Goal: Information Seeking & Learning: Find specific fact

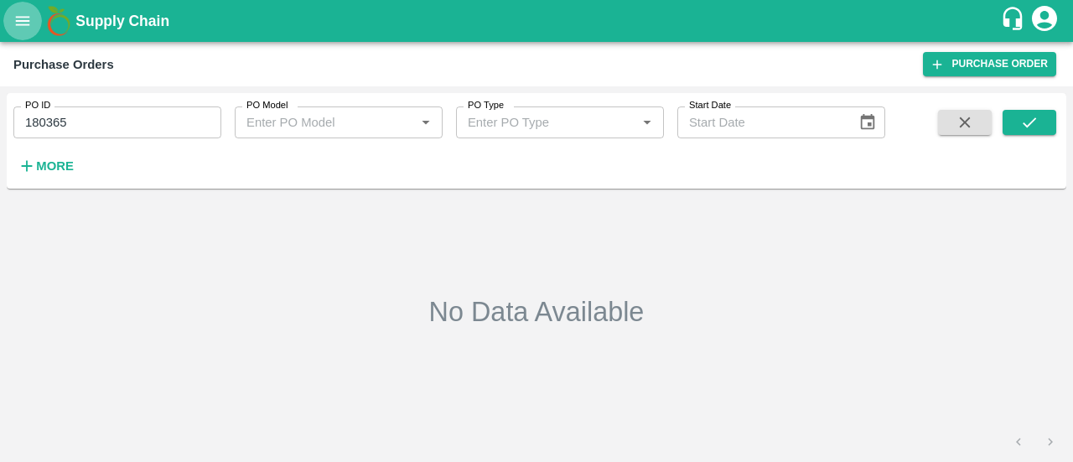
click at [27, 21] on icon "open drawer" at bounding box center [23, 20] width 14 height 9
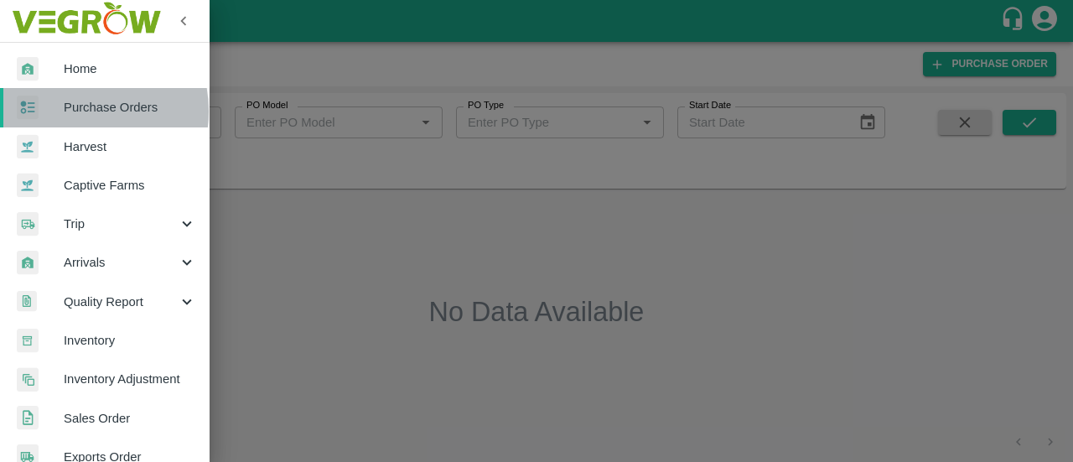
click at [75, 111] on span "Purchase Orders" at bounding box center [130, 107] width 132 height 18
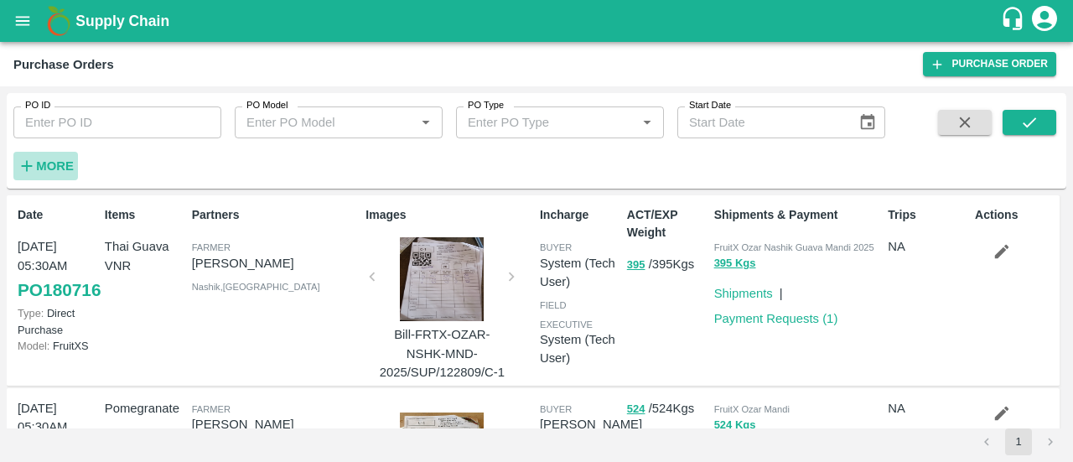
click at [66, 157] on h6 "More" at bounding box center [55, 166] width 38 height 22
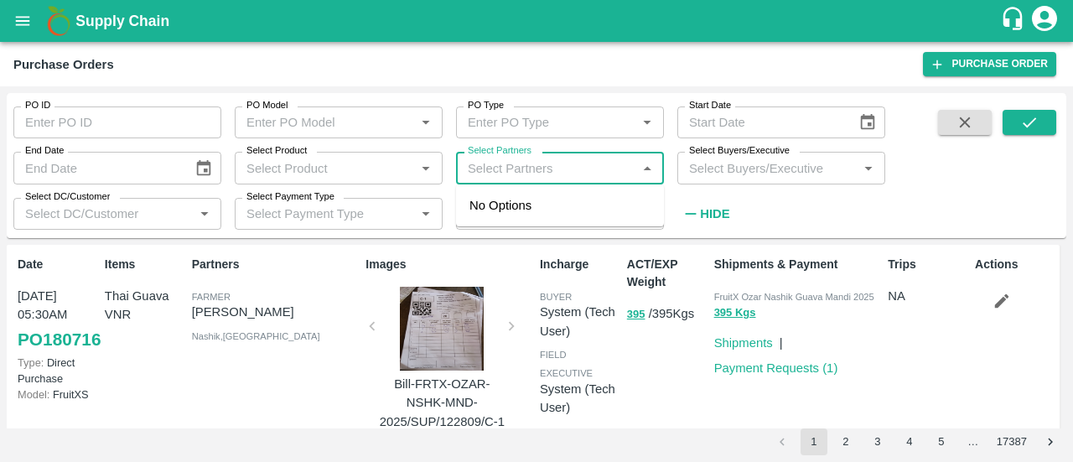
click at [529, 162] on input "Select Partners" at bounding box center [546, 168] width 170 height 22
paste input "[PERSON_NAME] bhat"
type input "[PERSON_NAME] bhat"
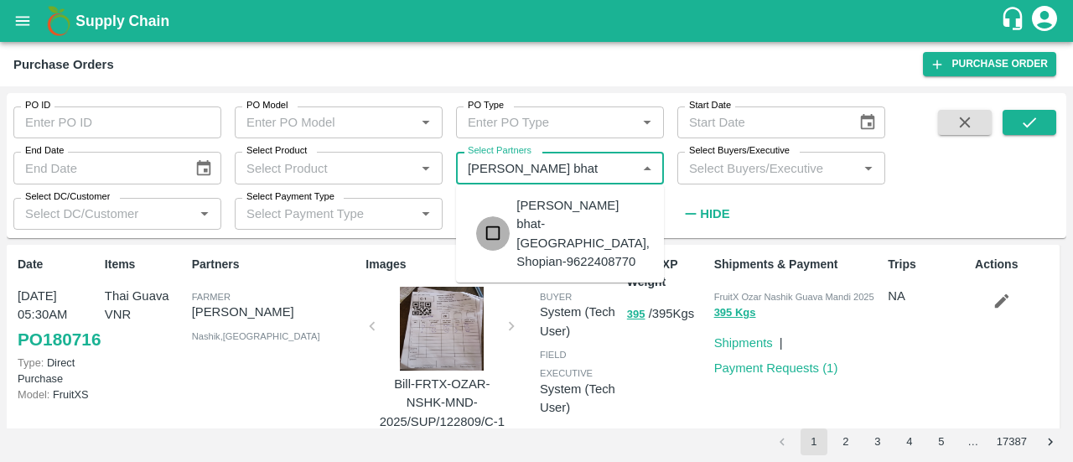
click at [499, 222] on input "checkbox" at bounding box center [493, 233] width 34 height 34
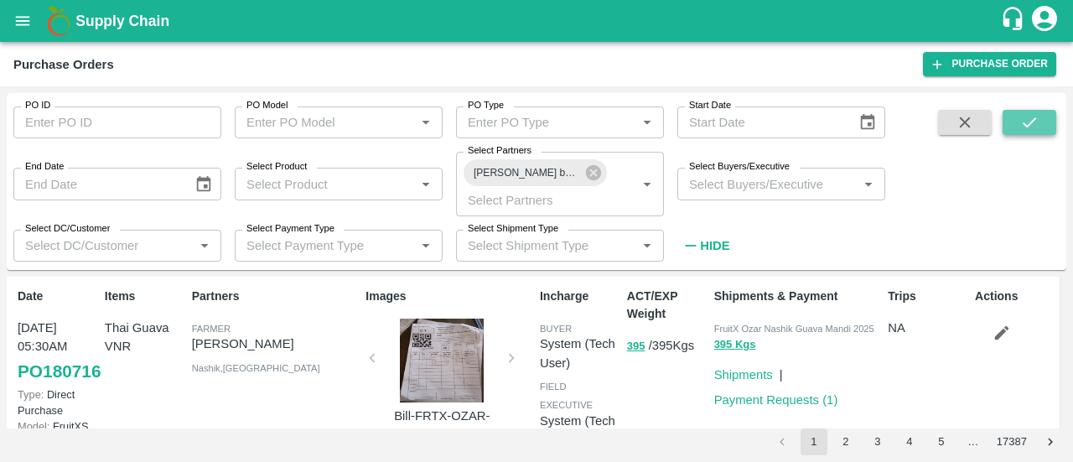
click at [1018, 122] on button "submit" at bounding box center [1030, 122] width 54 height 25
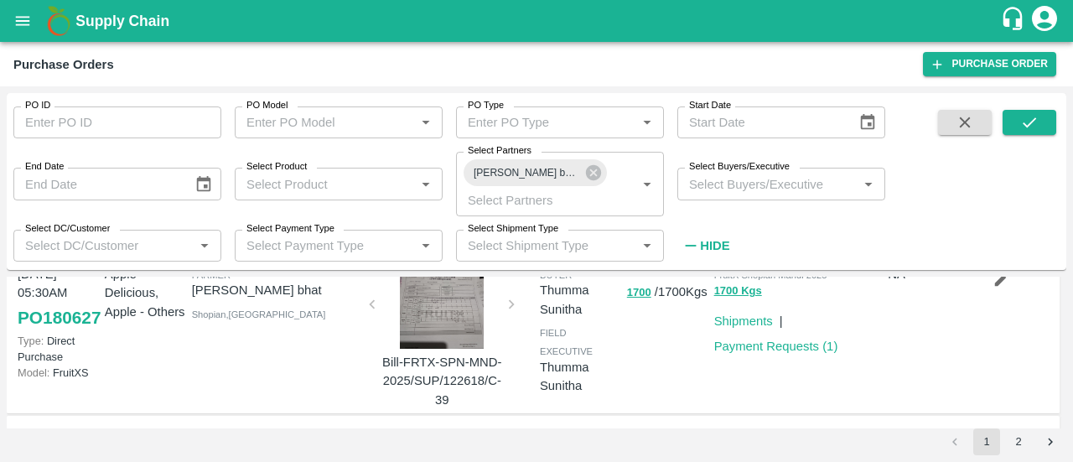
scroll to position [44, 0]
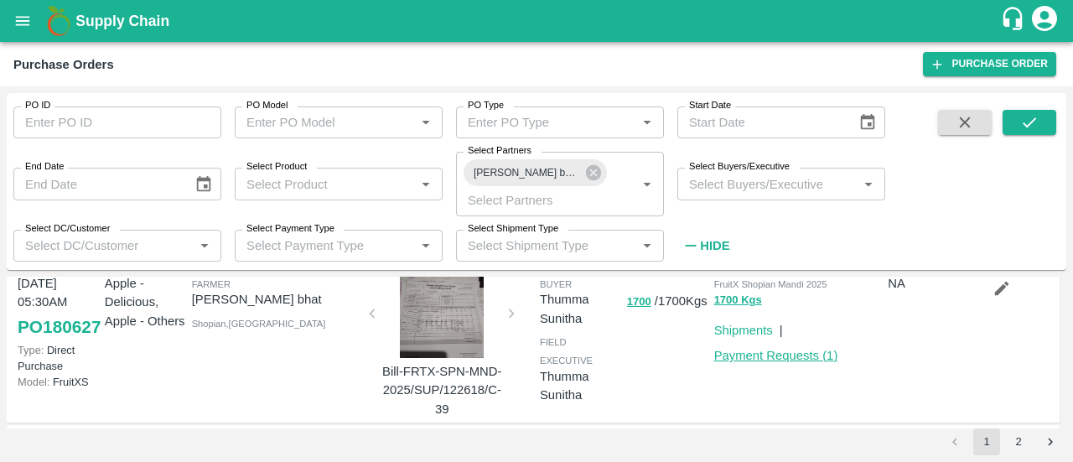
click at [761, 361] on link "Payment Requests ( 1 )" at bounding box center [776, 355] width 124 height 13
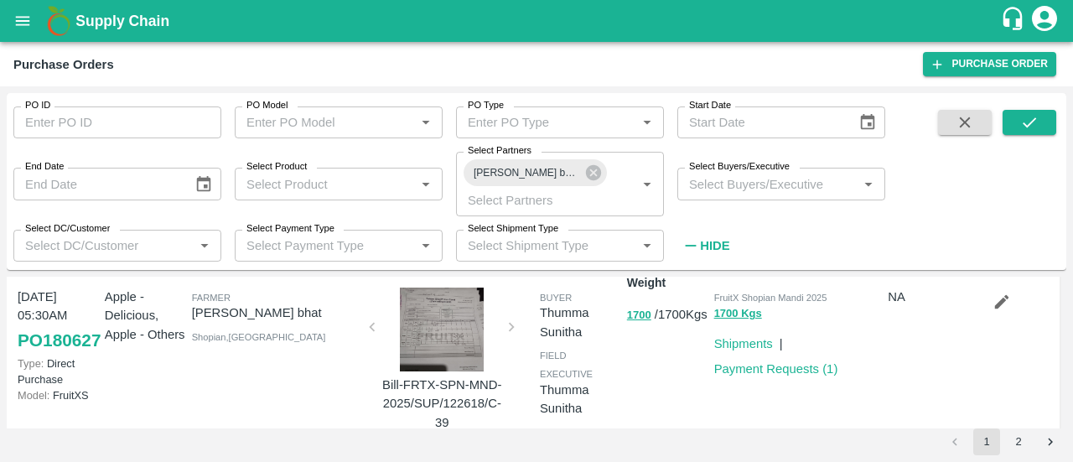
scroll to position [32, 0]
click at [207, 70] on div "Purchase Orders" at bounding box center [468, 65] width 910 height 22
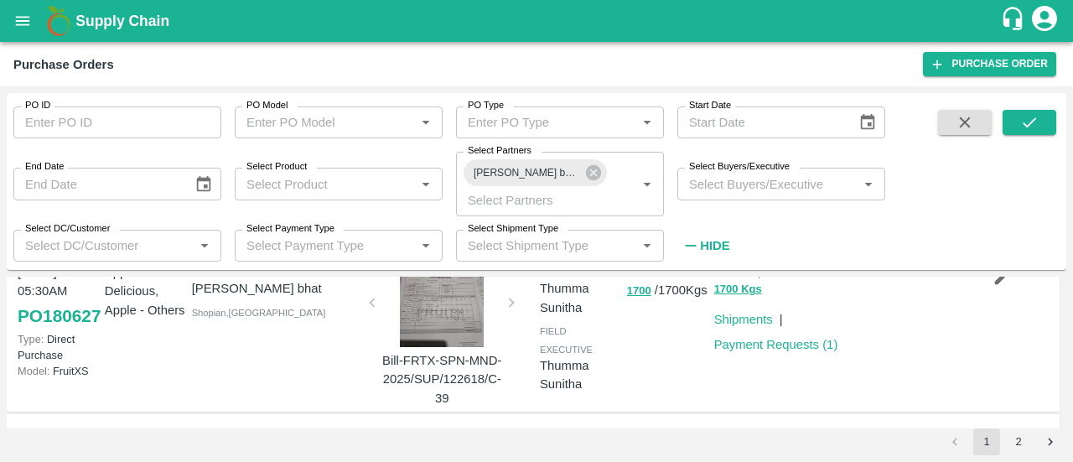
scroll to position [0, 0]
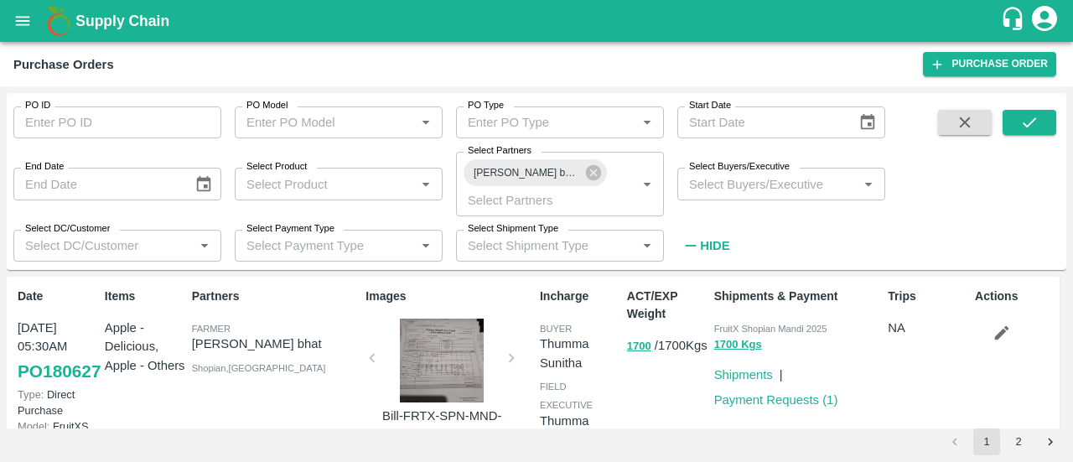
click at [755, 179] on input "Select Buyers/Executive" at bounding box center [767, 184] width 170 height 22
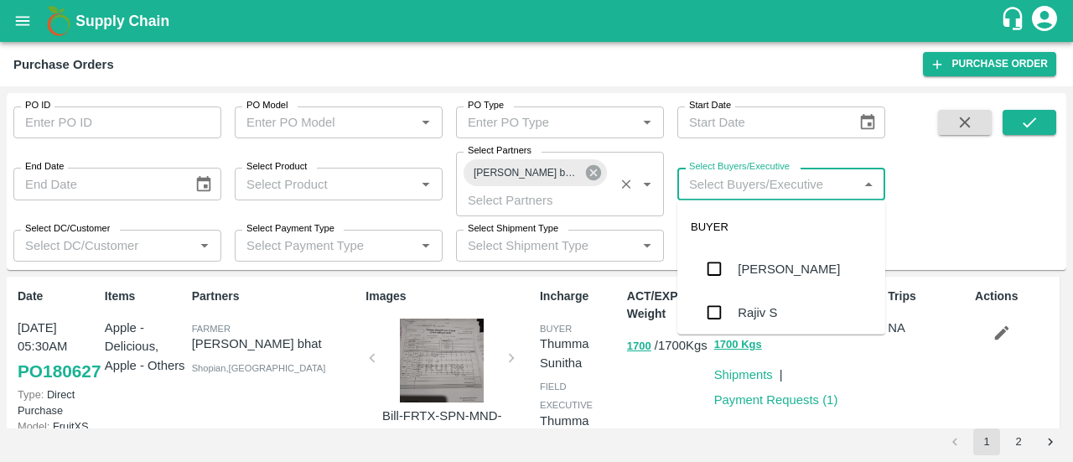
click at [598, 174] on icon at bounding box center [593, 172] width 15 height 15
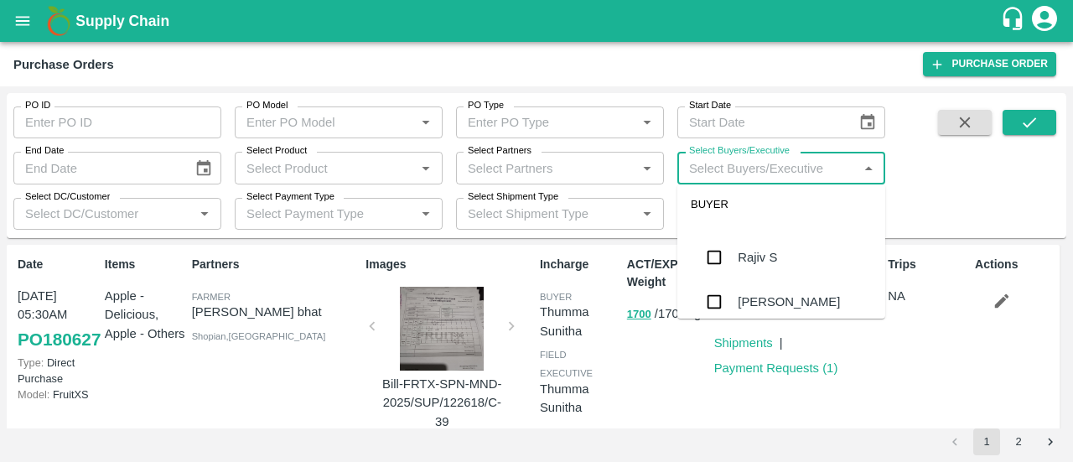
scroll to position [44, 0]
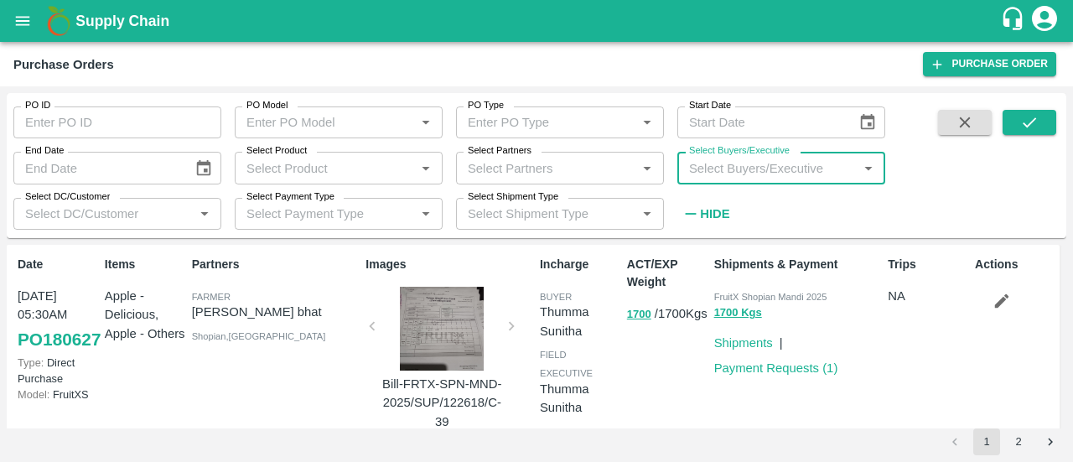
click at [755, 174] on input "Select Buyers/Executive" at bounding box center [767, 168] width 170 height 22
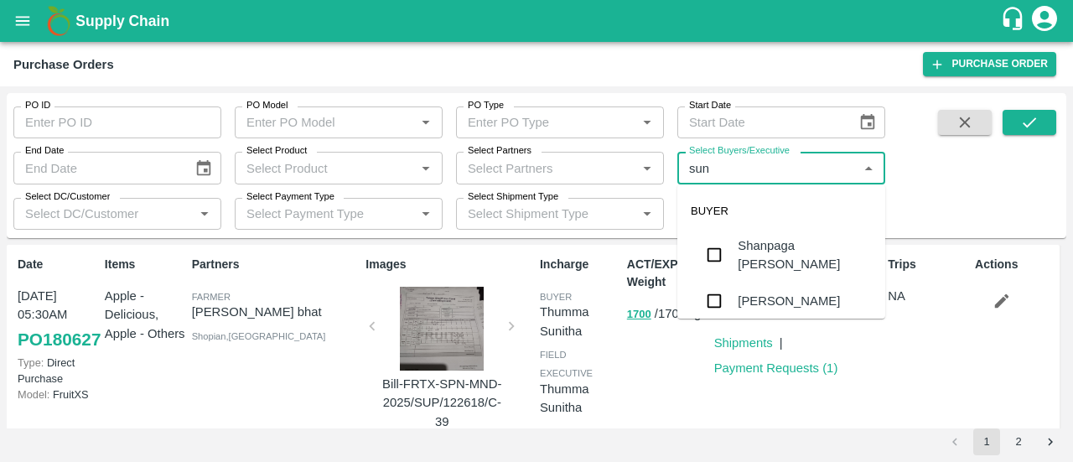
type input "suni"
click at [716, 302] on input "checkbox" at bounding box center [714, 297] width 34 height 34
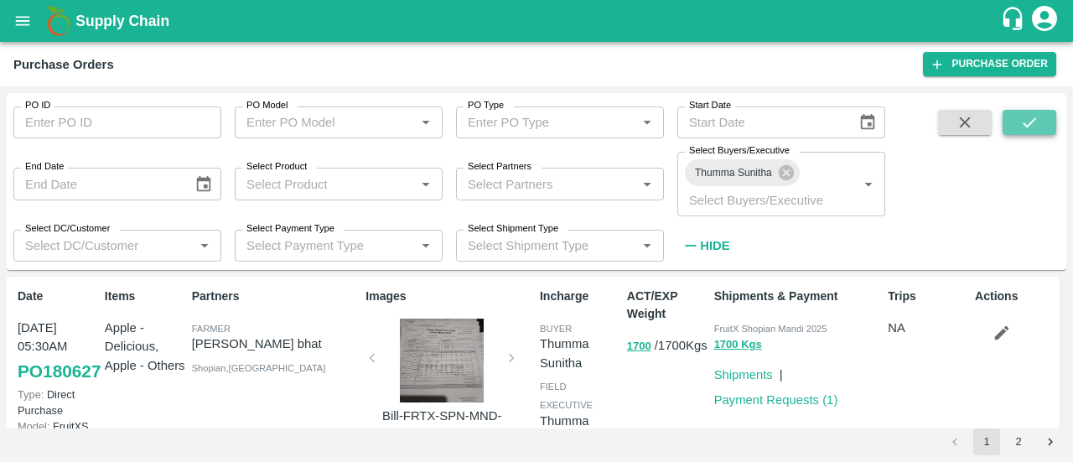
click at [1035, 120] on icon "submit" at bounding box center [1029, 122] width 18 height 18
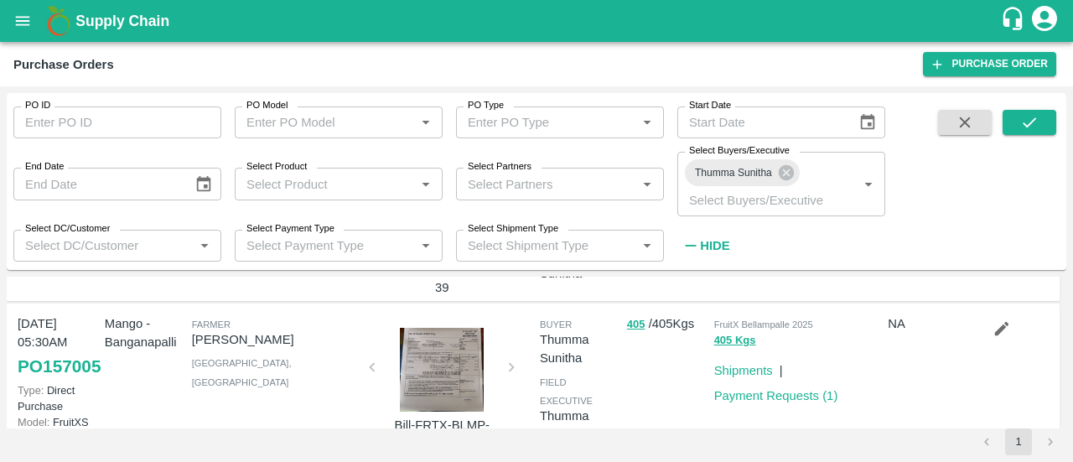
scroll to position [220, 0]
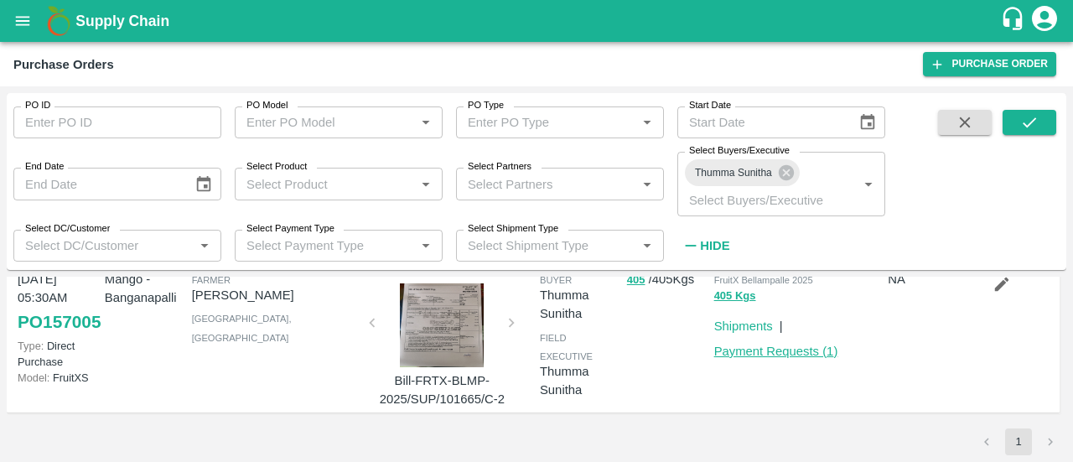
click at [774, 345] on link "Payment Requests ( 1 )" at bounding box center [776, 351] width 124 height 13
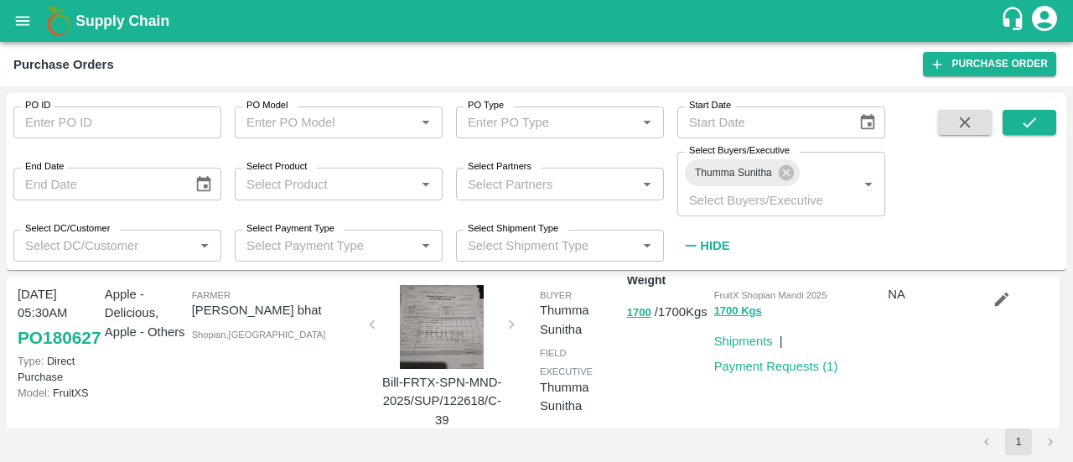
scroll to position [17, 0]
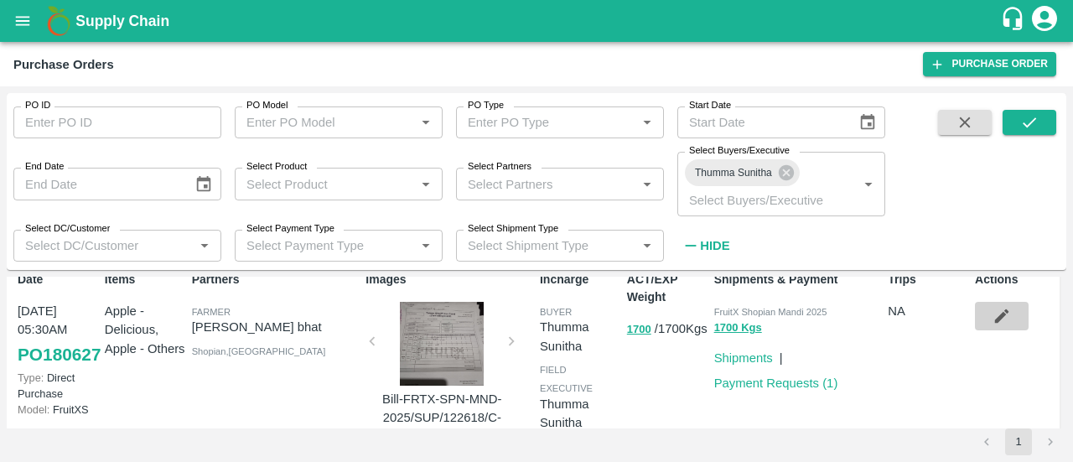
click at [998, 314] on icon "button" at bounding box center [1002, 316] width 14 height 14
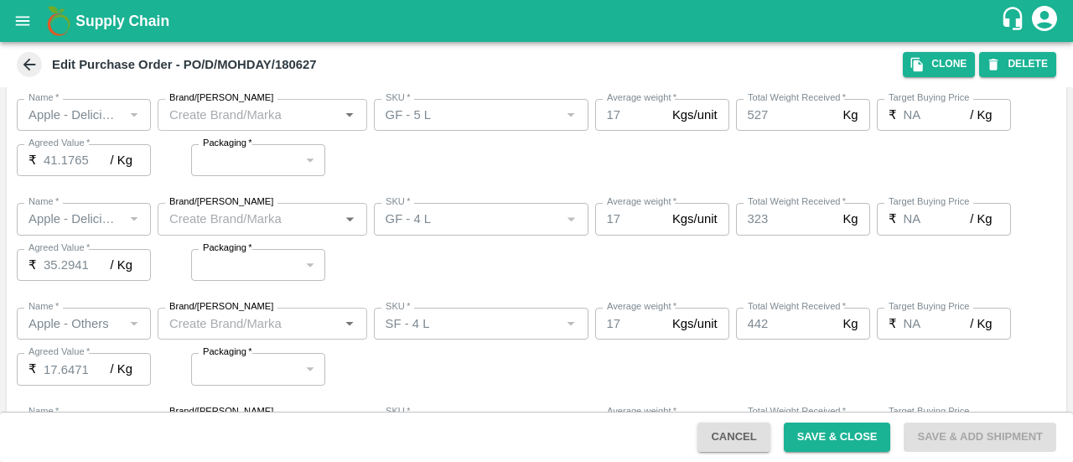
scroll to position [418, 0]
click at [27, 55] on icon at bounding box center [29, 64] width 18 height 18
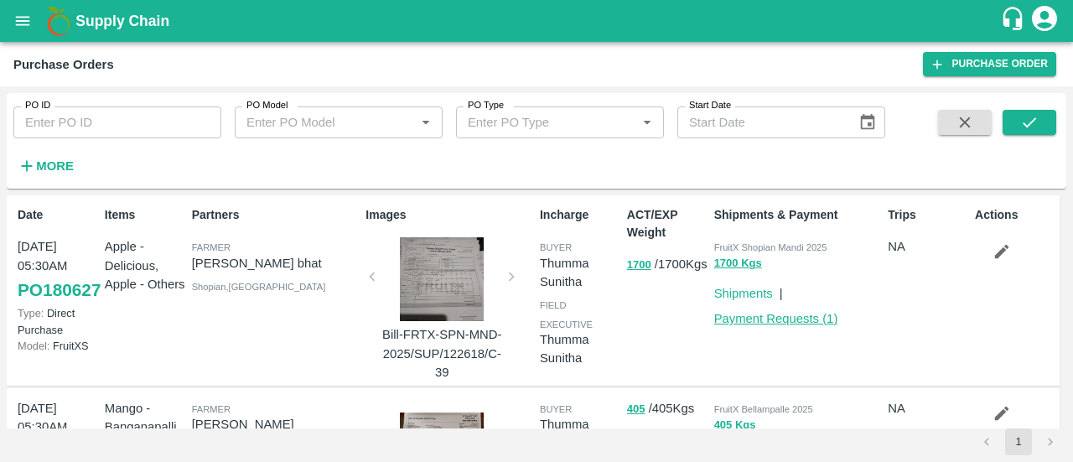
click at [791, 319] on link "Payment Requests ( 1 )" at bounding box center [776, 318] width 124 height 13
click at [39, 164] on strong "More" at bounding box center [55, 165] width 38 height 13
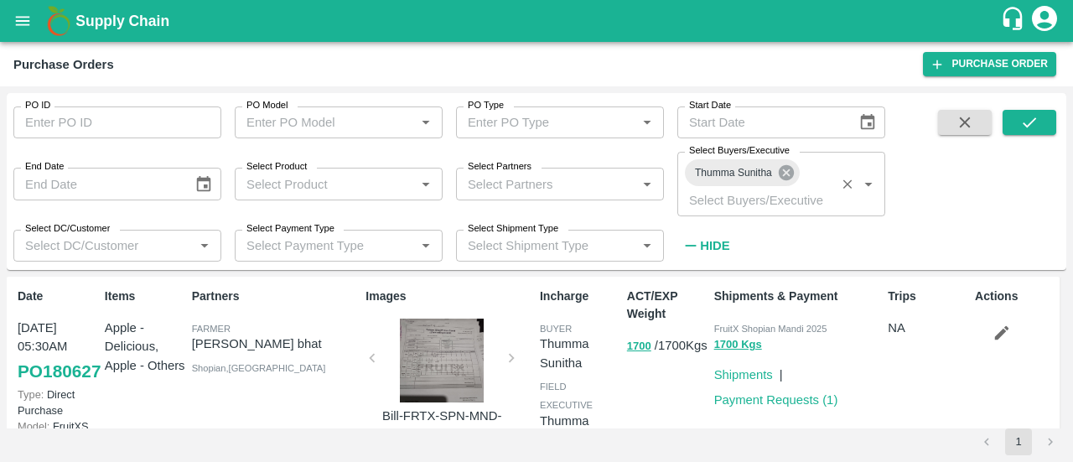
click at [786, 169] on icon at bounding box center [786, 172] width 15 height 15
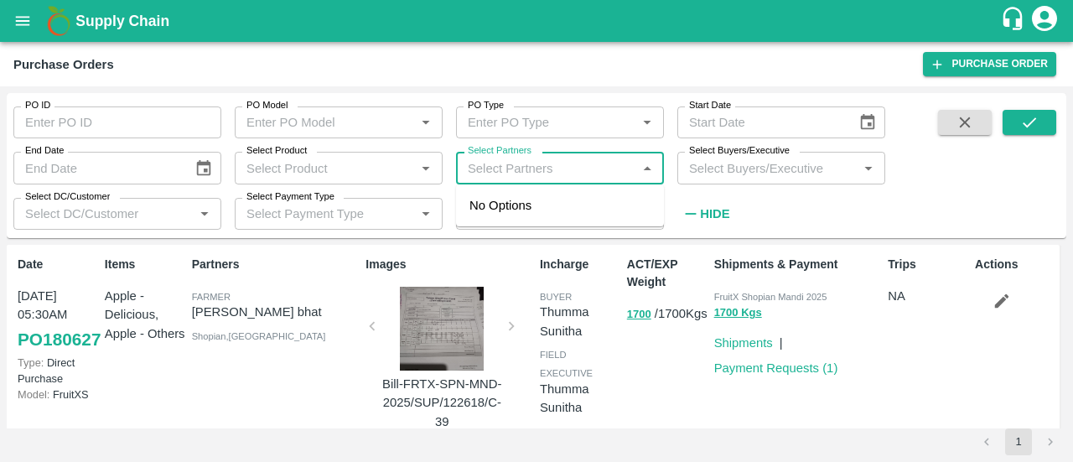
click at [587, 177] on input "Select Partners" at bounding box center [546, 168] width 170 height 22
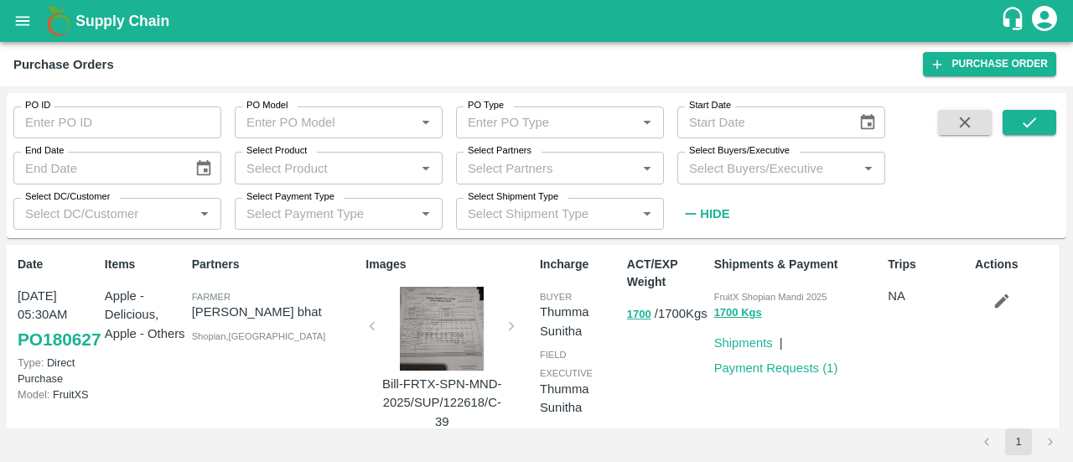
click at [816, 220] on div "PO ID PO ID PO Model PO Model   * PO Type PO Type   * Start Date Start Date End…" at bounding box center [442, 161] width 885 height 137
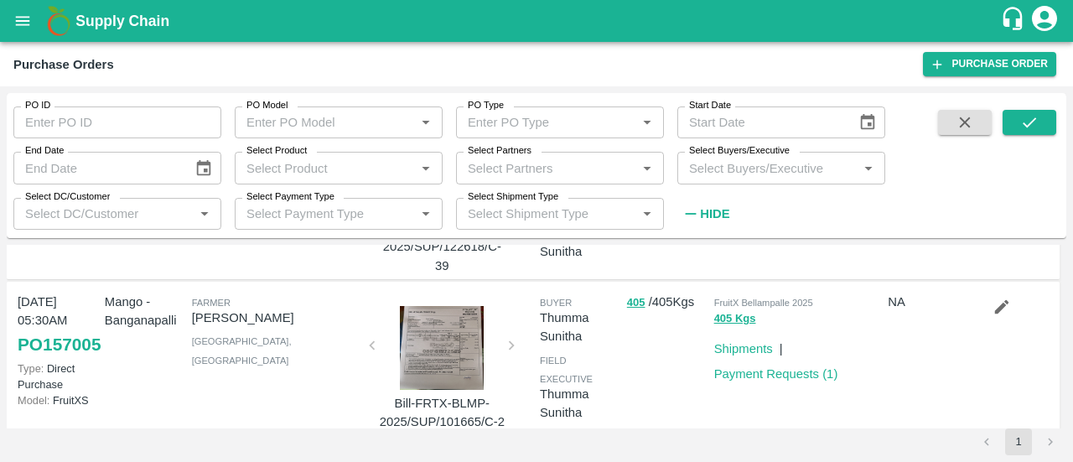
scroll to position [156, 0]
drag, startPoint x: 294, startPoint y: 318, endPoint x: 189, endPoint y: 318, distance: 105.6
click at [189, 318] on div "Farmer Suresh Sunkari ADILABAD , Andhra Pradesh" at bounding box center [272, 358] width 174 height 145
copy p "Suresh Sunkari"
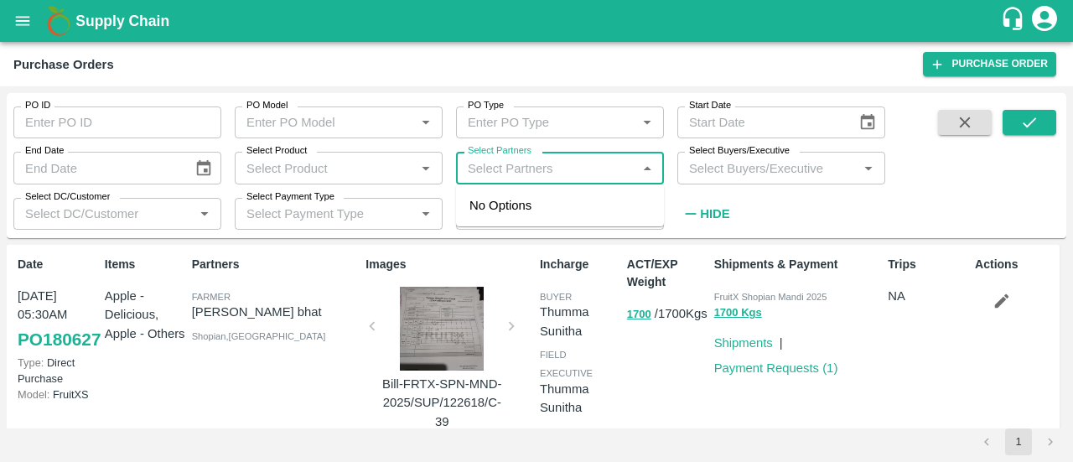
click at [496, 172] on input "Select Partners" at bounding box center [546, 168] width 170 height 22
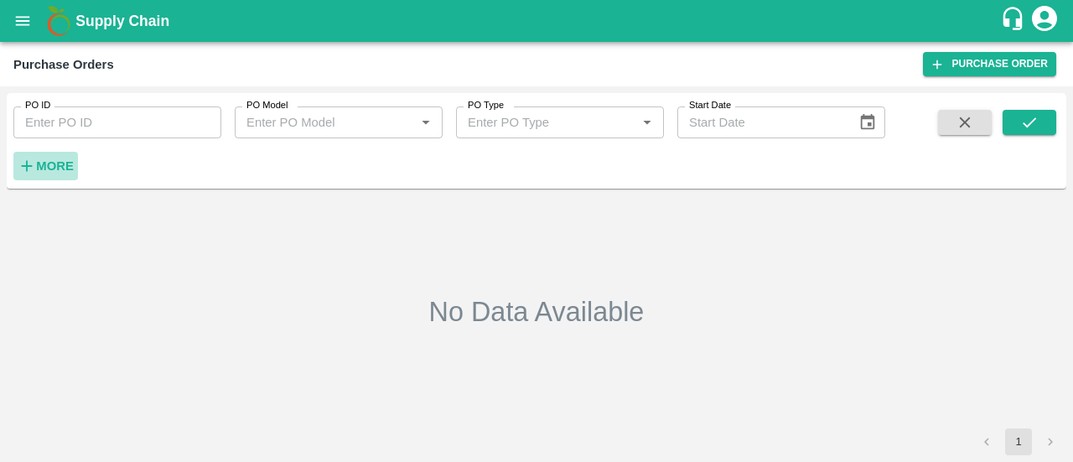
click at [39, 164] on strong "More" at bounding box center [55, 165] width 38 height 13
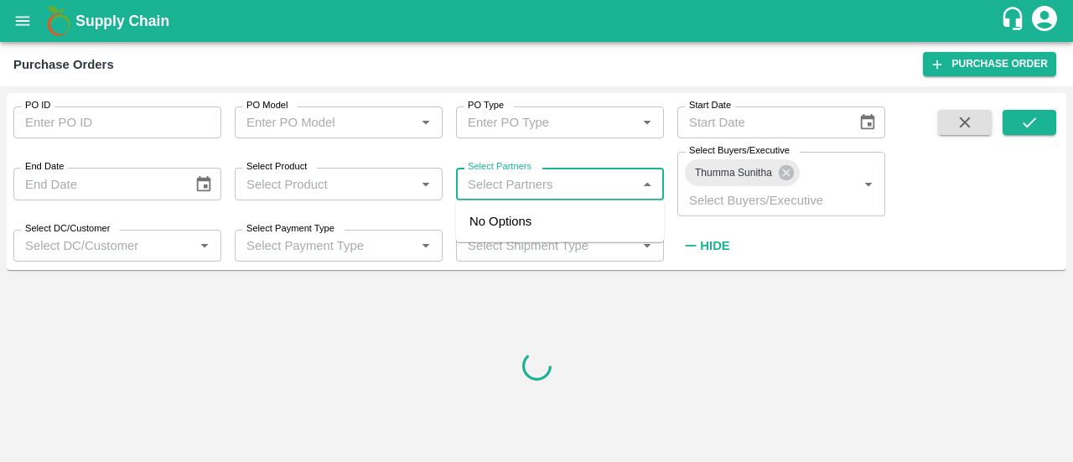
click at [483, 174] on input "Select Partners" at bounding box center [546, 184] width 170 height 22
paste input "Suresh Sunkari"
type input "Suresh Sunkari"
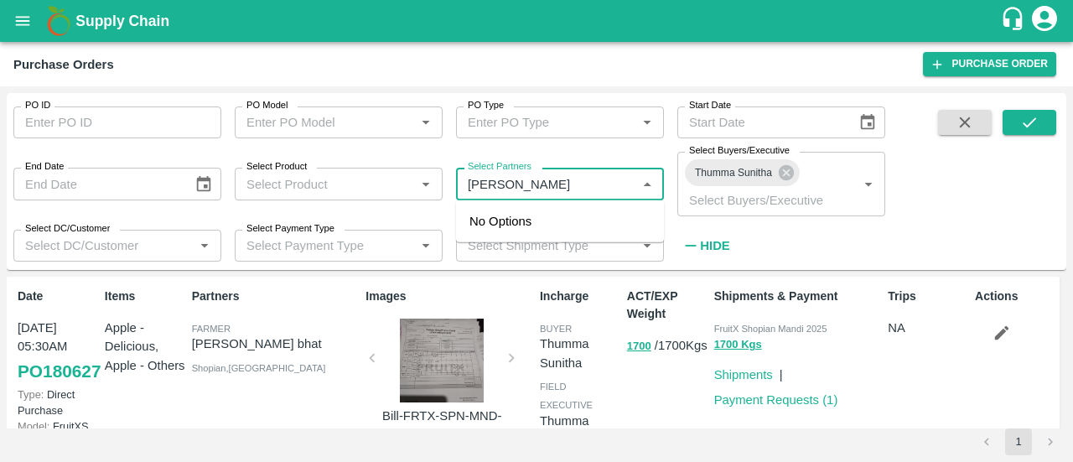
click at [483, 174] on input "Select Partners" at bounding box center [546, 184] width 170 height 22
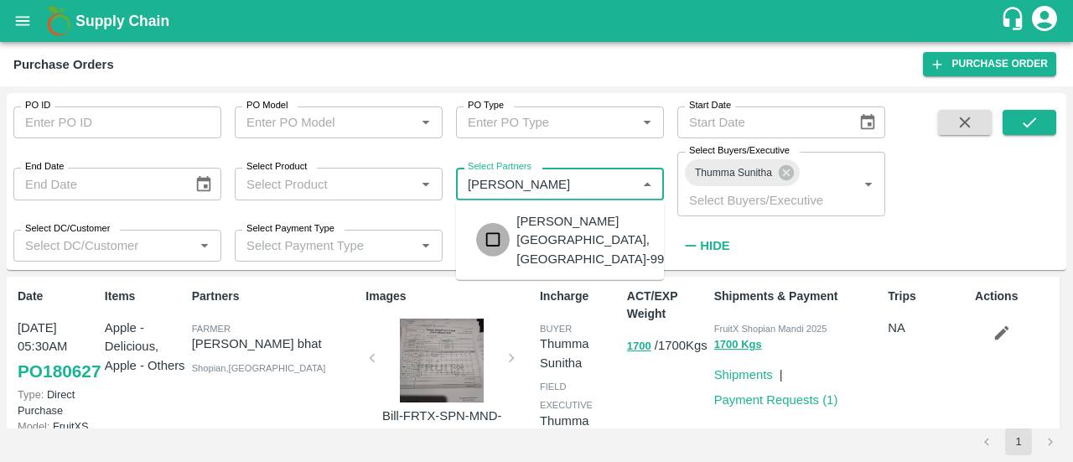
click at [488, 249] on input "checkbox" at bounding box center [493, 240] width 34 height 34
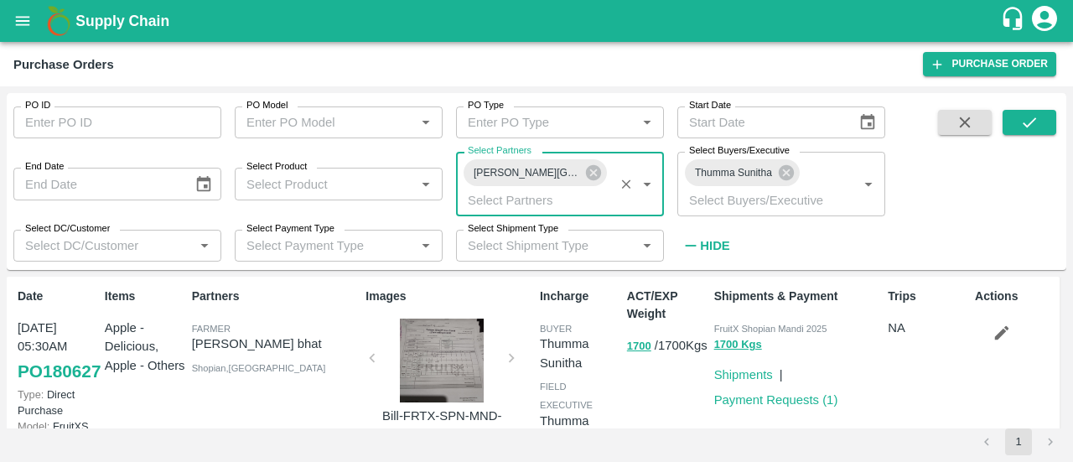
scroll to position [17, 0]
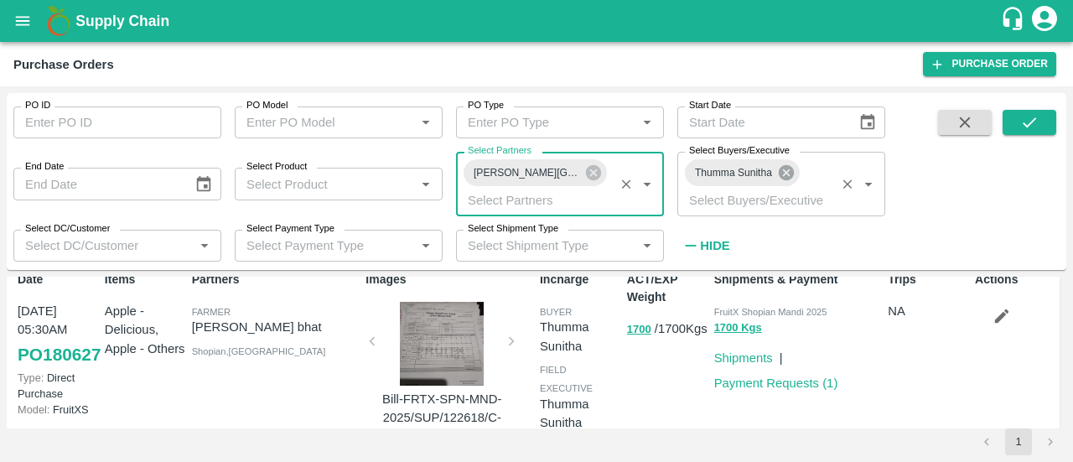
click at [787, 175] on icon at bounding box center [786, 172] width 15 height 15
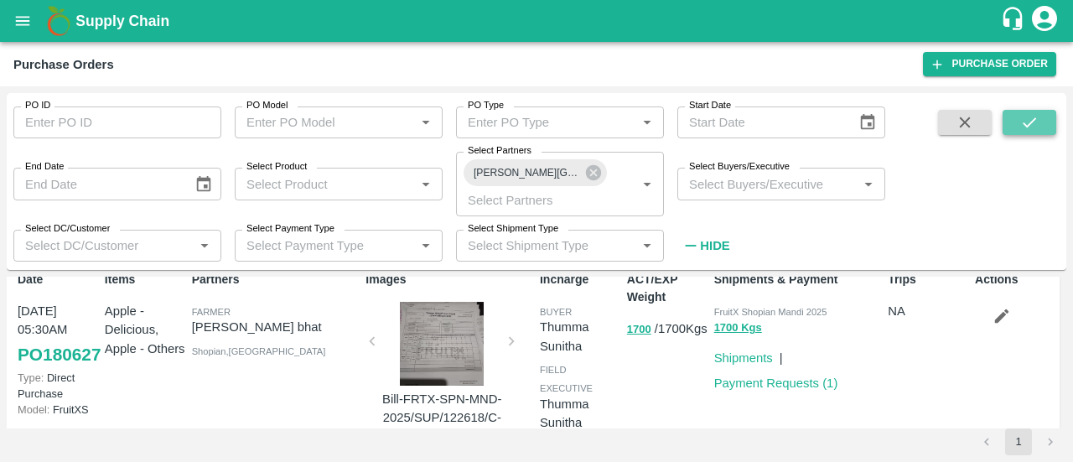
click at [1023, 127] on icon "submit" at bounding box center [1029, 122] width 18 height 18
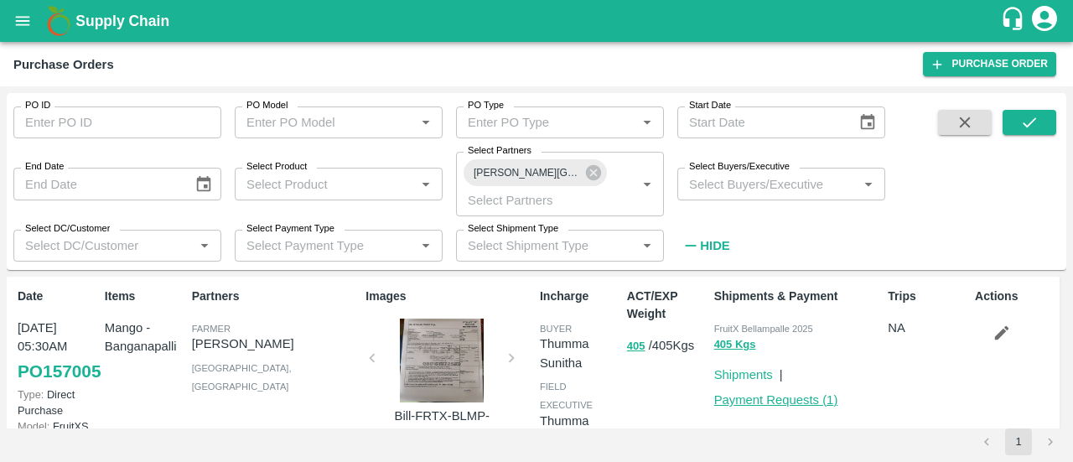
click at [799, 402] on link "Payment Requests ( 1 )" at bounding box center [776, 399] width 124 height 13
click at [591, 170] on icon at bounding box center [593, 172] width 18 height 18
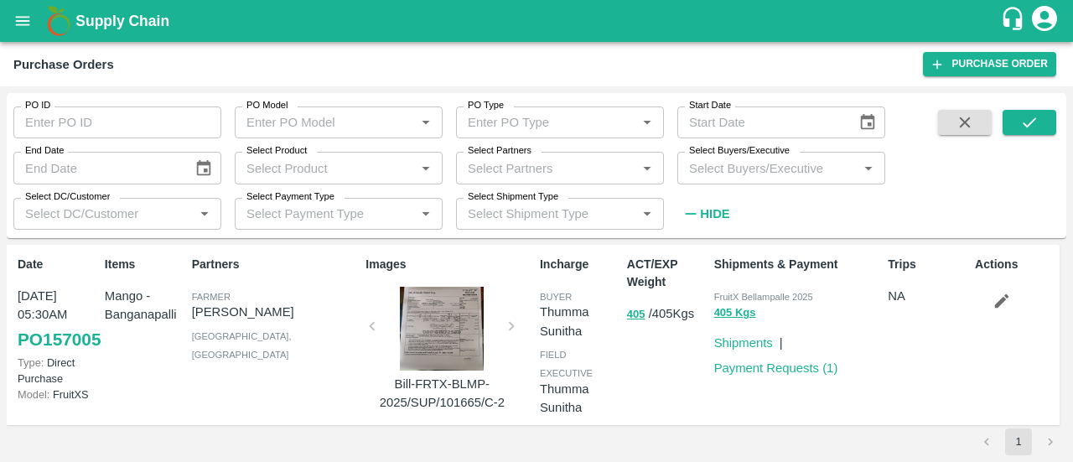
click at [699, 169] on input "Select Buyers/Executive" at bounding box center [767, 168] width 170 height 22
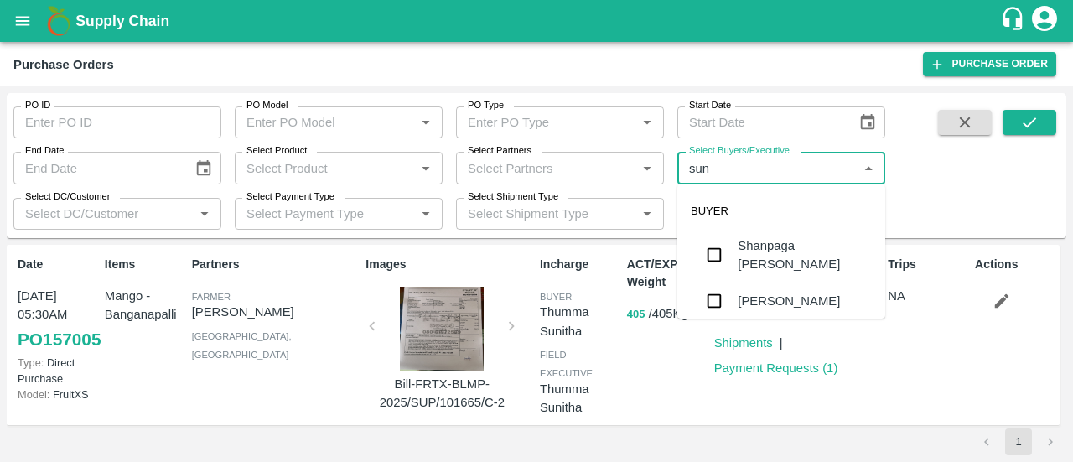
type input "suni"
click at [722, 290] on input "checkbox" at bounding box center [714, 297] width 34 height 34
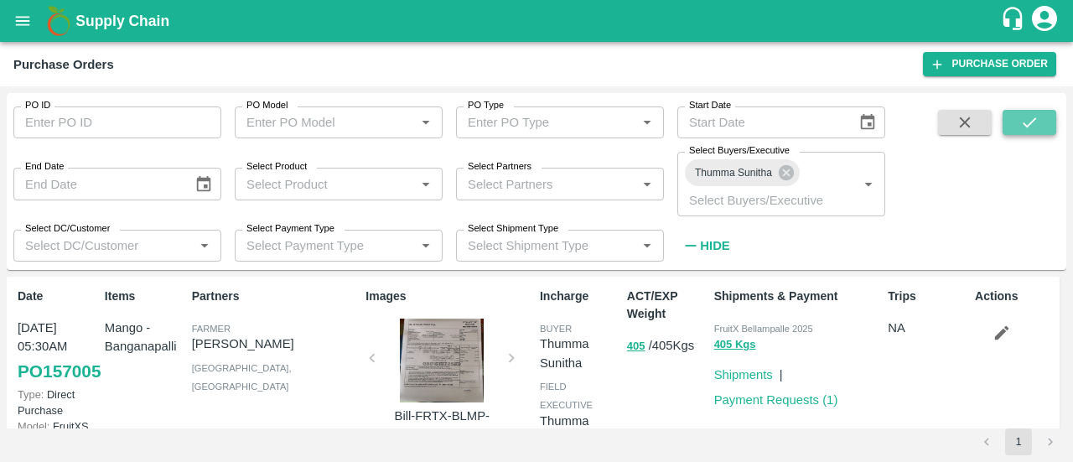
click at [1009, 120] on button "submit" at bounding box center [1030, 122] width 54 height 25
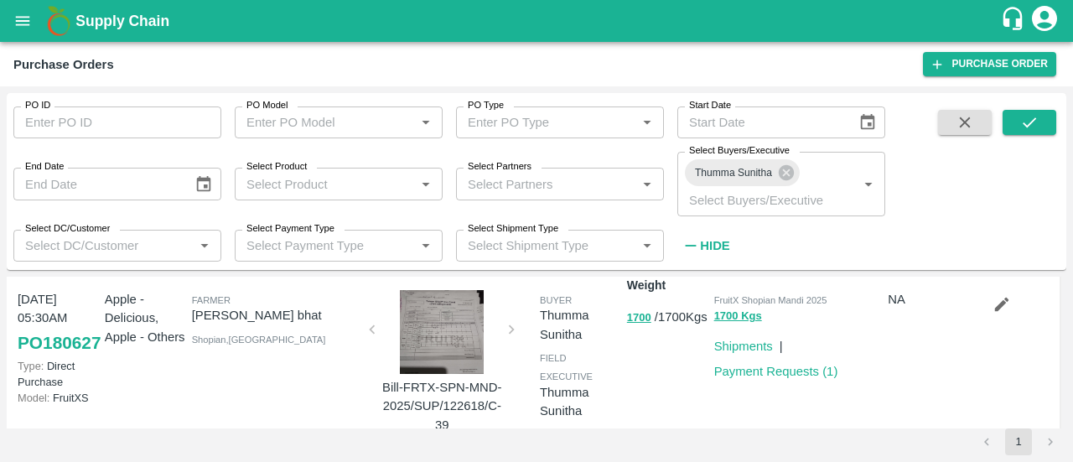
scroll to position [37, 0]
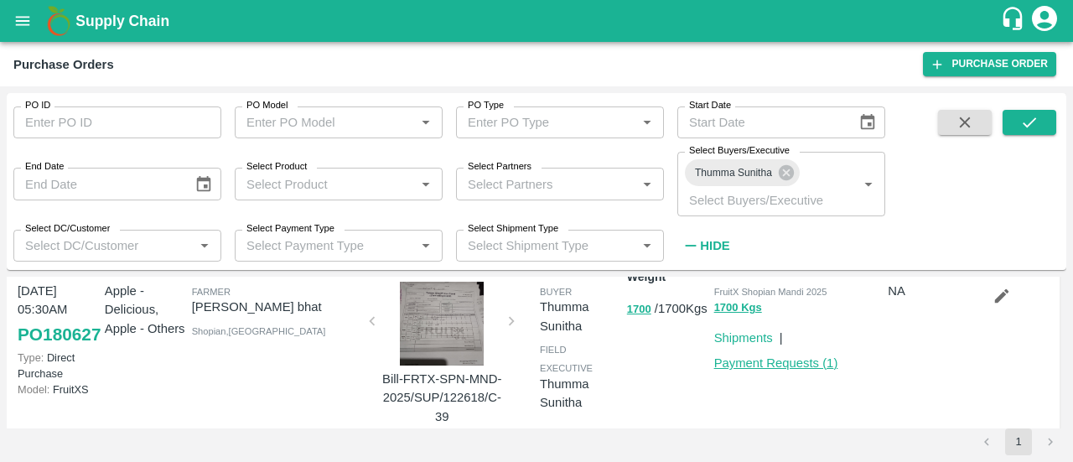
click at [749, 360] on link "Payment Requests ( 1 )" at bounding box center [776, 362] width 124 height 13
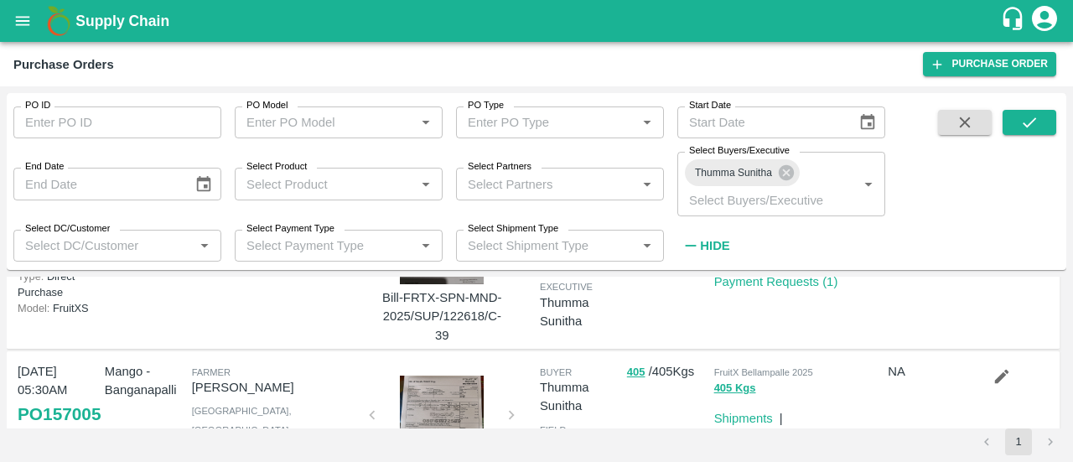
scroll to position [0, 0]
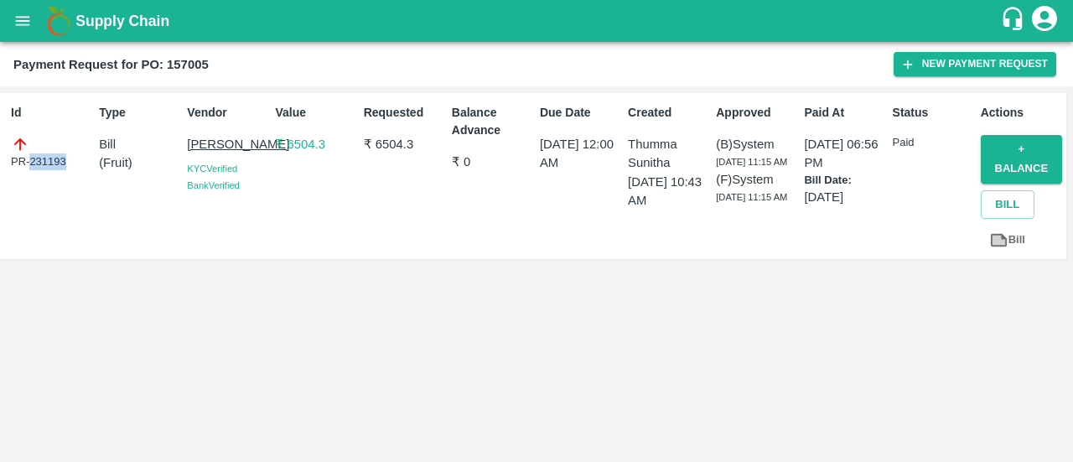
drag, startPoint x: 69, startPoint y: 158, endPoint x: 30, endPoint y: 161, distance: 38.7
click at [30, 161] on div "PR-231193" at bounding box center [51, 152] width 81 height 35
copy div "231193"
drag, startPoint x: 67, startPoint y: 158, endPoint x: 32, endPoint y: 158, distance: 35.2
click at [32, 158] on div "PR-265052" at bounding box center [51, 152] width 81 height 35
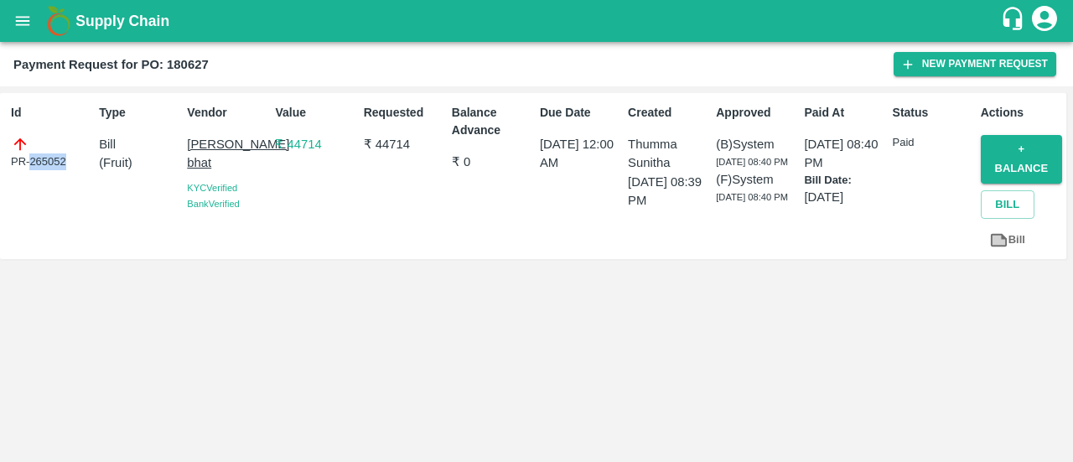
copy div "265052"
